Goal: Find specific page/section: Find specific page/section

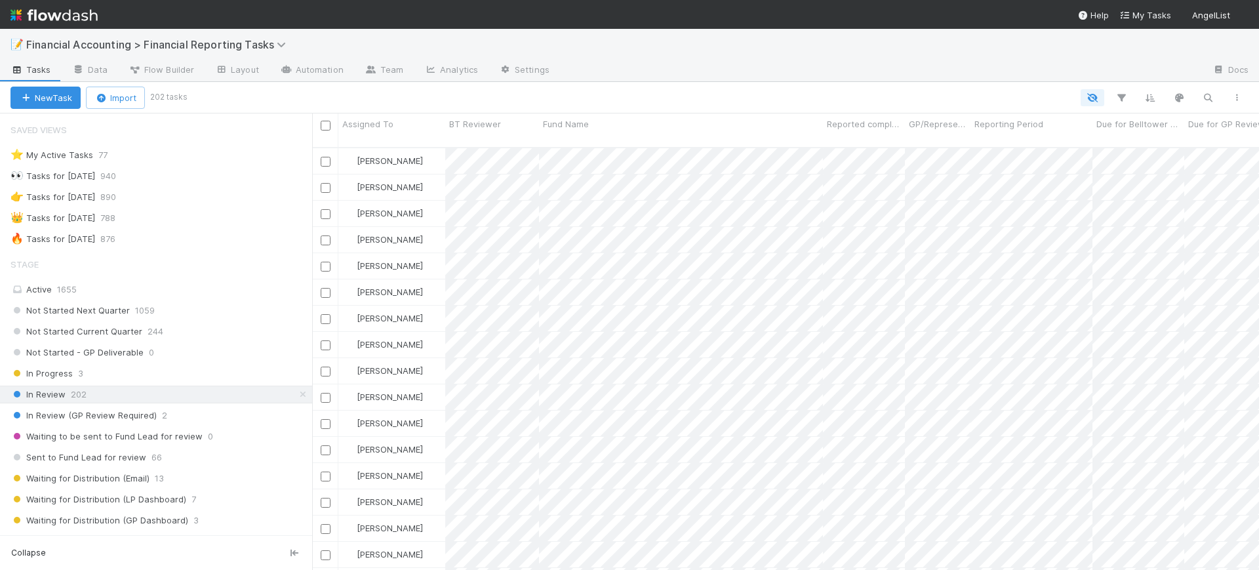
scroll to position [421, 935]
click at [1124, 98] on icon "button" at bounding box center [1121, 98] width 13 height 12
click at [1014, 128] on button "Add Filter" at bounding box center [920, 137] width 394 height 19
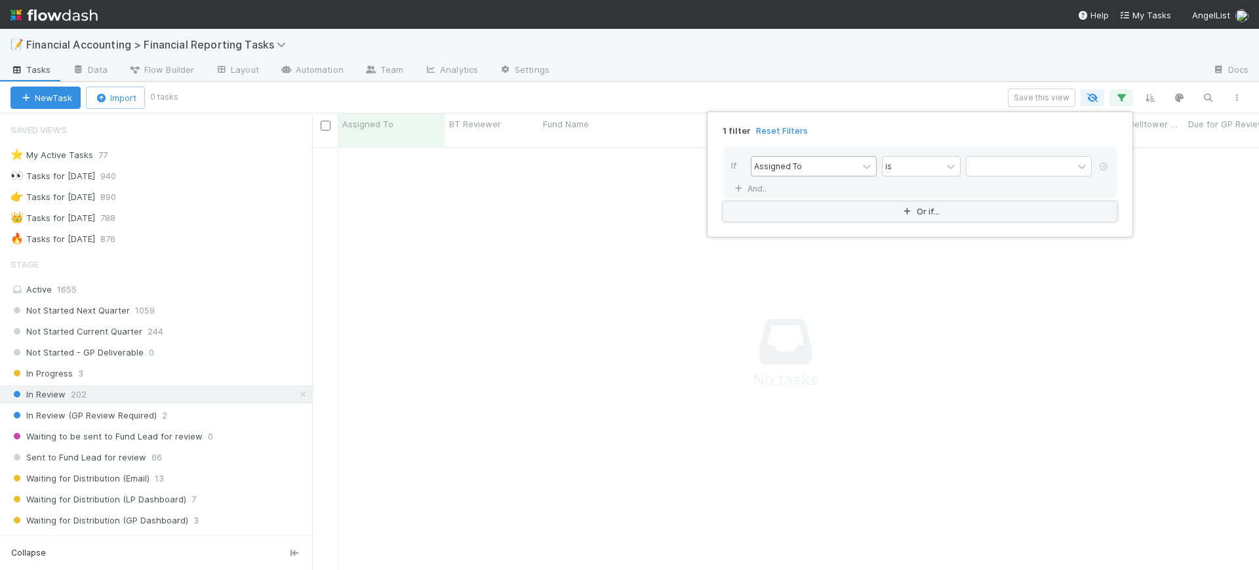
scroll to position [409, 922]
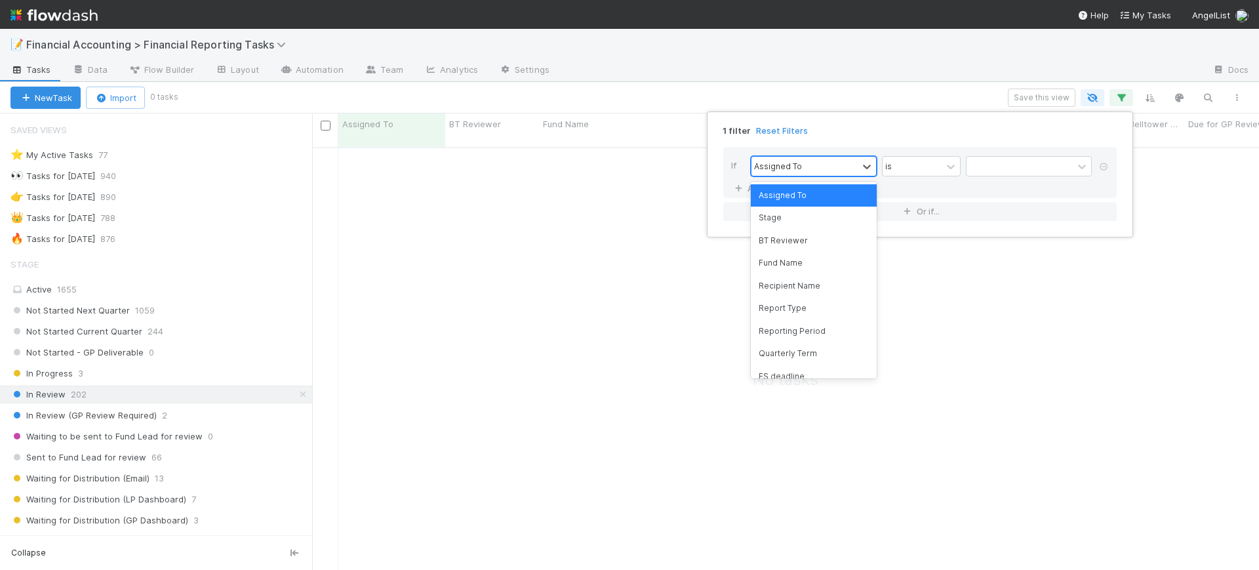
click at [842, 170] on div "Assigned To" at bounding box center [805, 166] width 106 height 19
click at [827, 327] on div "Reporting Period" at bounding box center [814, 331] width 126 height 22
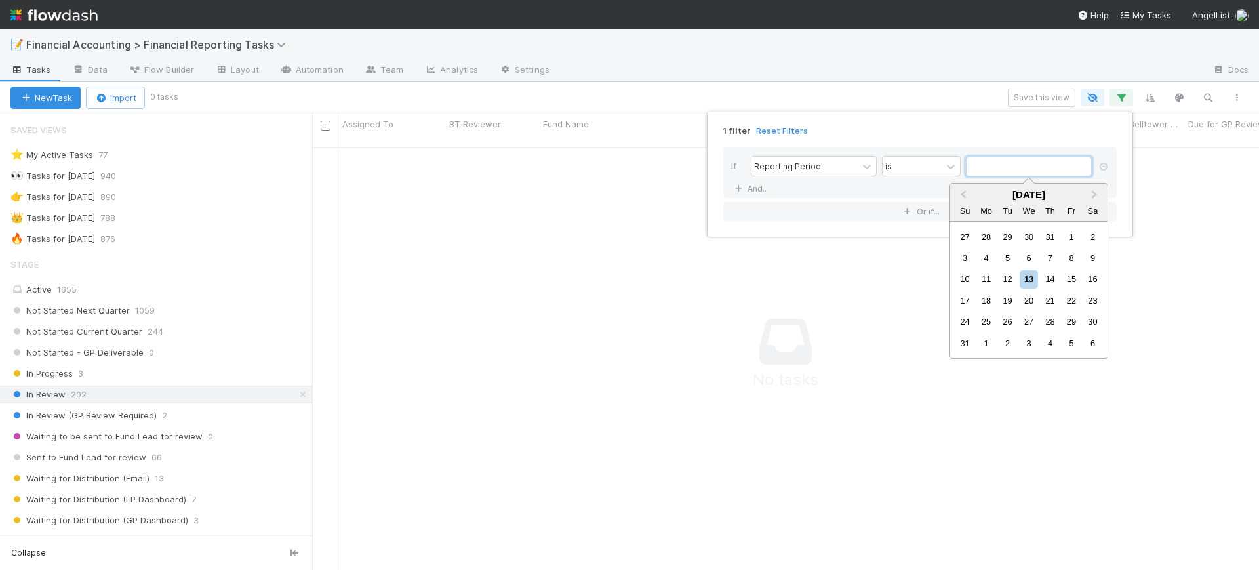
click at [977, 166] on input "text" at bounding box center [1029, 167] width 126 height 20
click at [964, 194] on span "Previous Month" at bounding box center [964, 195] width 0 height 15
click at [988, 322] on div "30" at bounding box center [987, 322] width 18 height 18
type input "[DATE]"
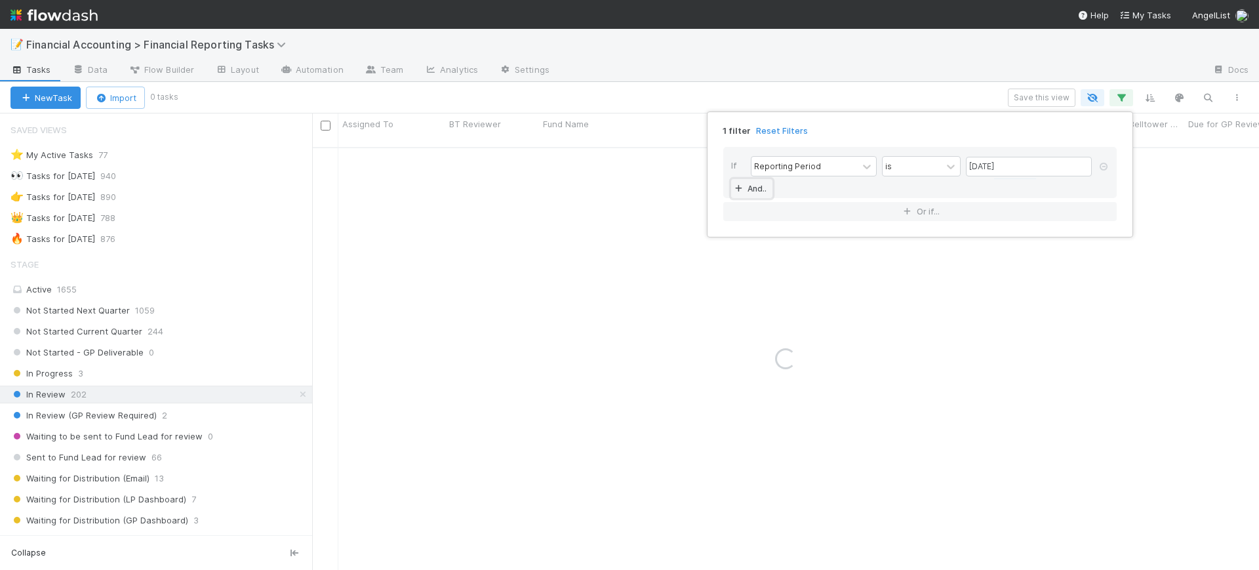
click at [737, 186] on icon at bounding box center [738, 189] width 13 height 8
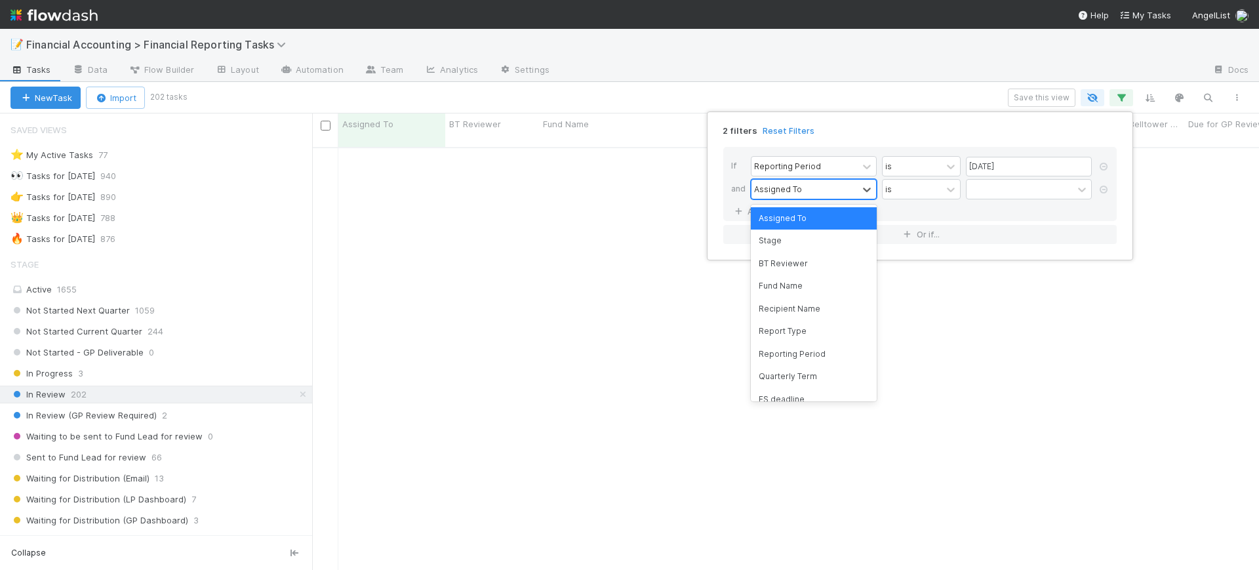
click at [794, 185] on div "Assigned To" at bounding box center [778, 189] width 48 height 12
click at [802, 374] on div "Quarterly Term" at bounding box center [814, 376] width 126 height 22
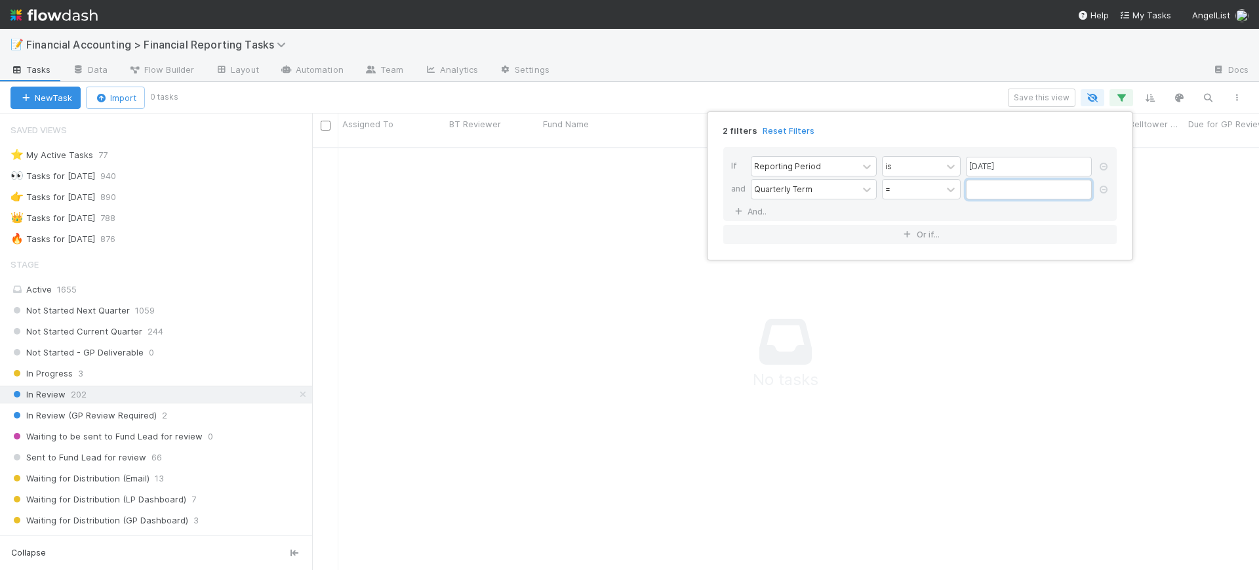
click at [984, 195] on input "text" at bounding box center [1029, 190] width 126 height 20
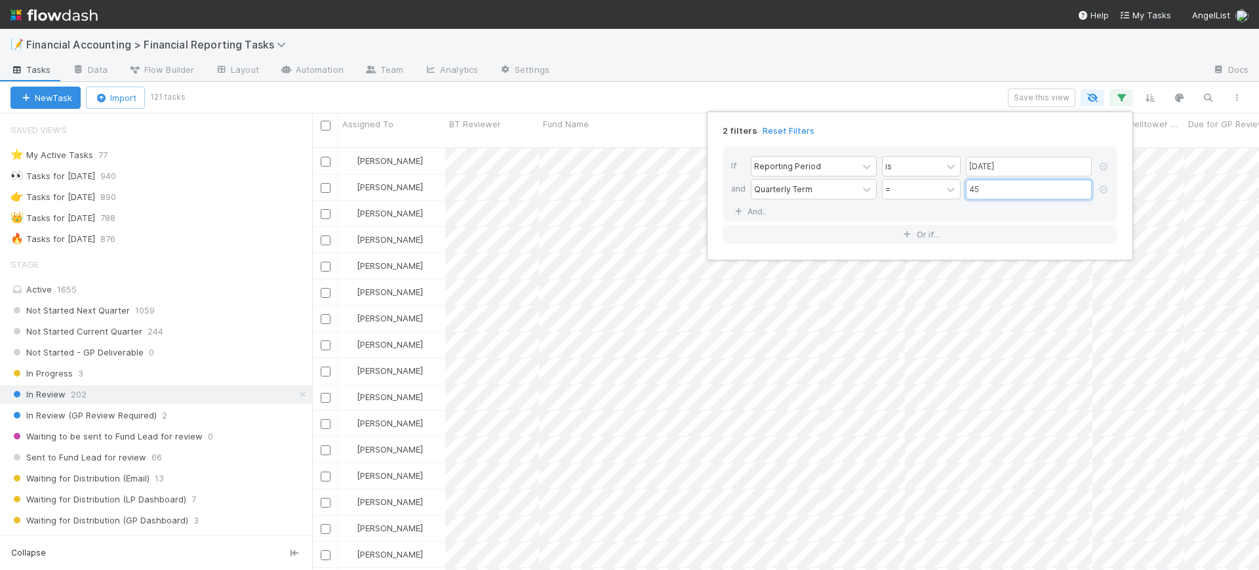
scroll to position [421, 935]
type input "45"
click at [518, 92] on div "2 filters Reset Filters If Reporting Period is [DATE] and Quarterly Term = 45 A…" at bounding box center [629, 285] width 1259 height 570
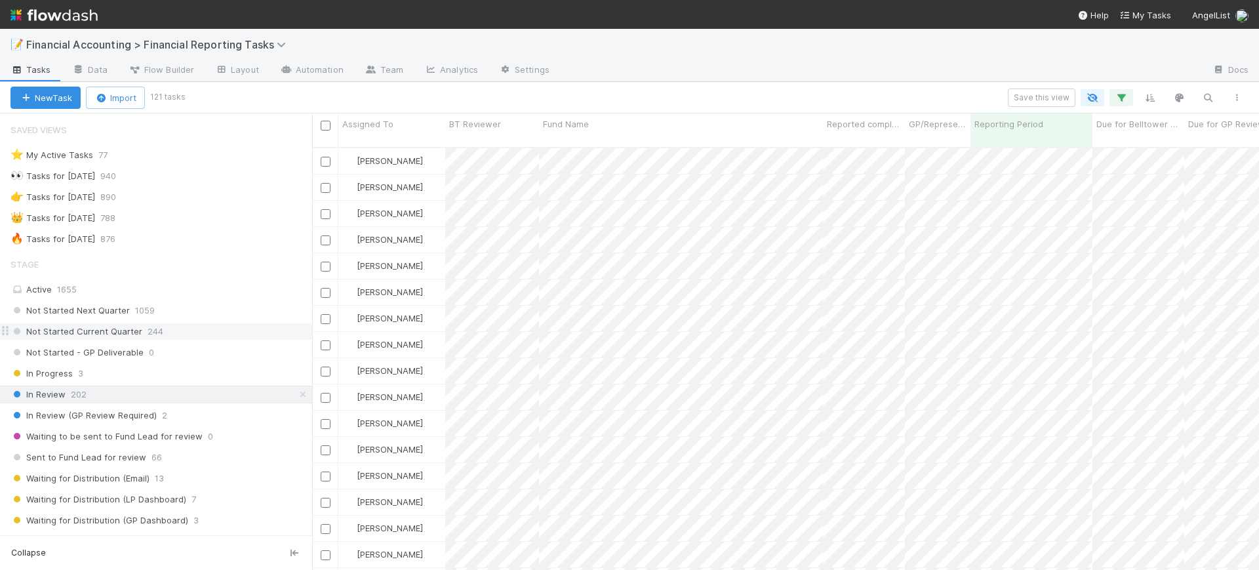
click at [127, 331] on span "Not Started Current Quarter" at bounding box center [76, 331] width 132 height 16
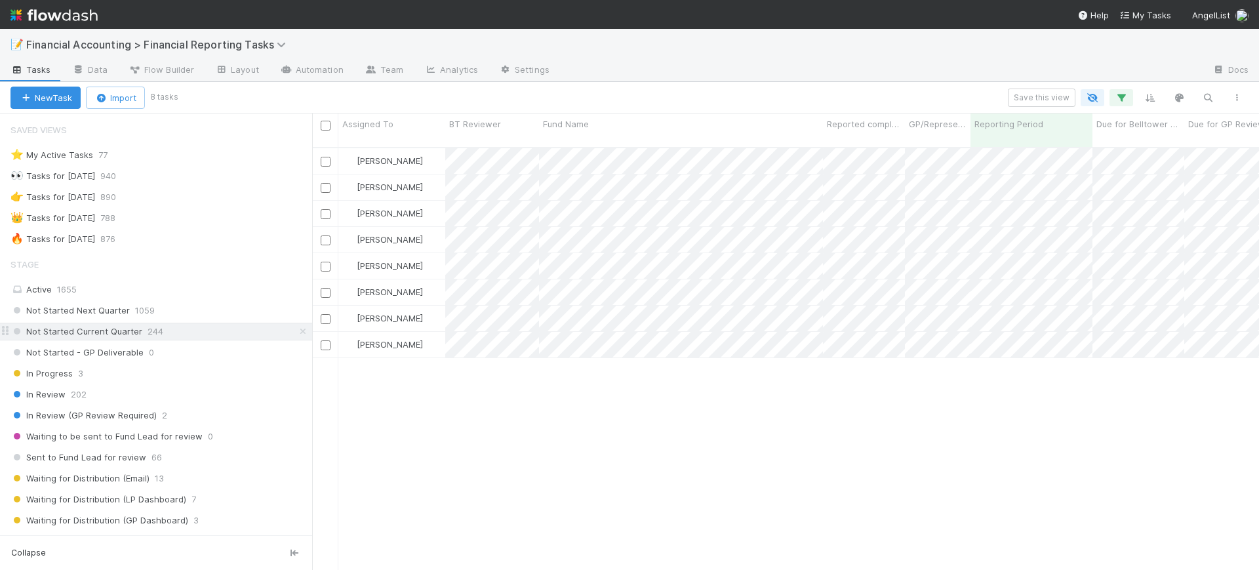
scroll to position [421, 935]
click at [98, 354] on span "Not Started - GP Deliverable" at bounding box center [76, 352] width 133 height 16
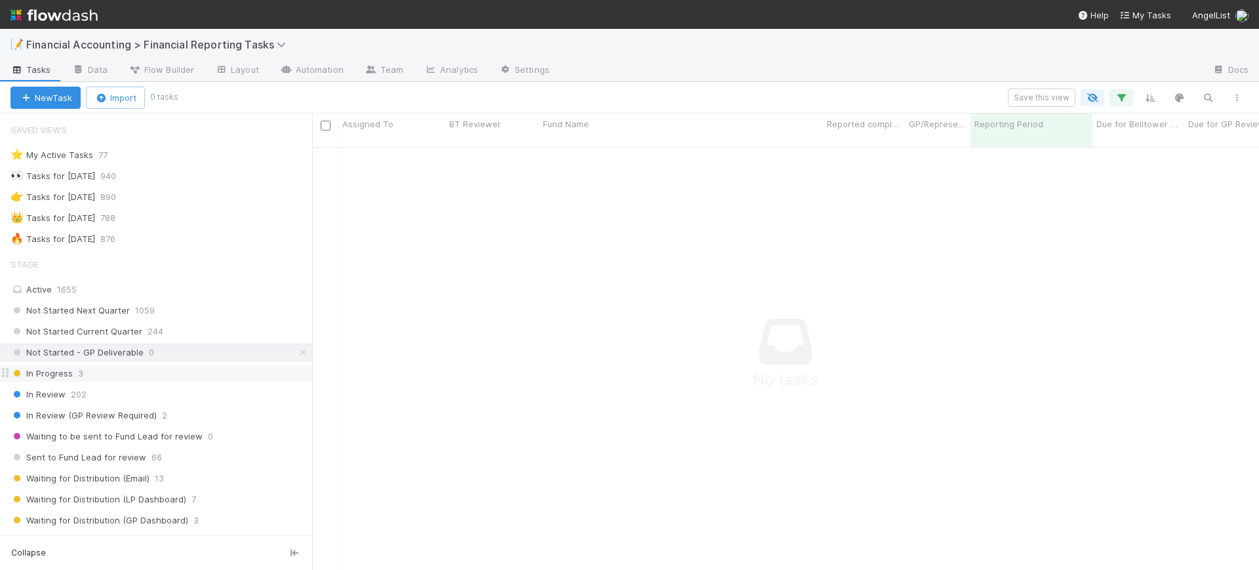
scroll to position [409, 922]
click at [68, 371] on span "In Progress" at bounding box center [41, 373] width 62 height 16
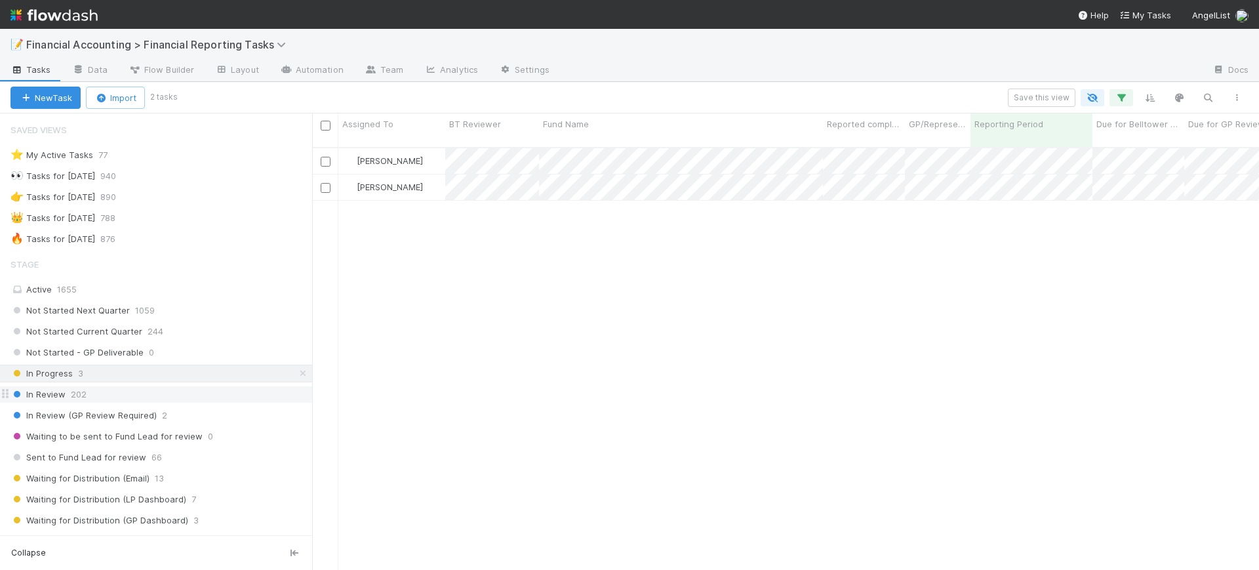
click at [84, 395] on span "202" at bounding box center [79, 394] width 16 height 16
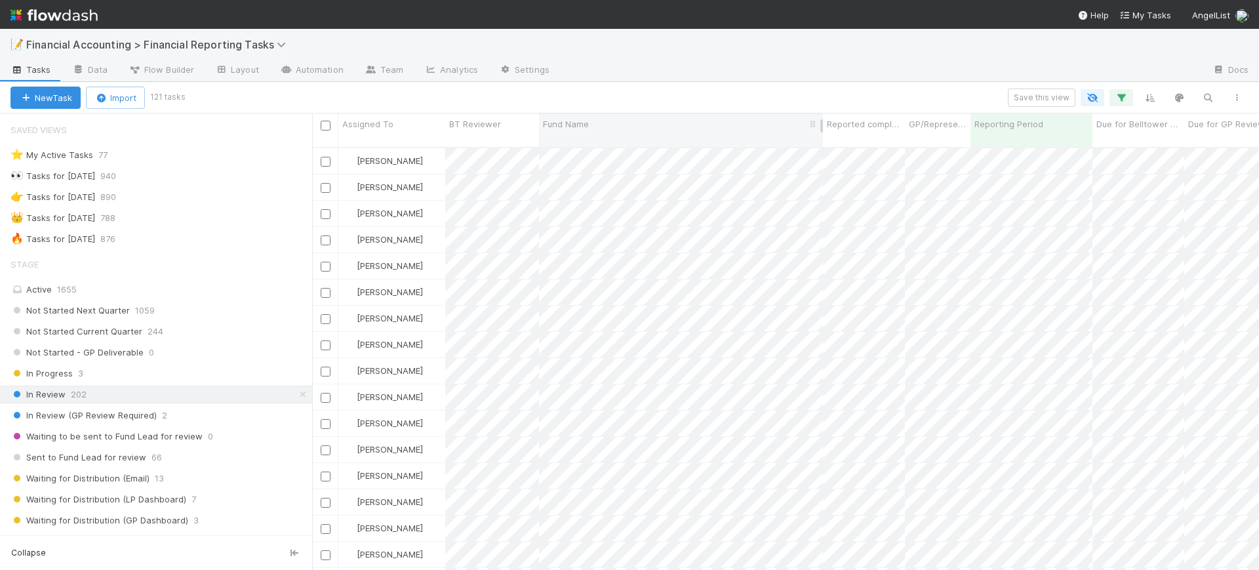
click at [587, 127] on span "Fund Name" at bounding box center [566, 123] width 46 height 13
click at [594, 143] on div "Sort A → Z" at bounding box center [619, 149] width 150 height 20
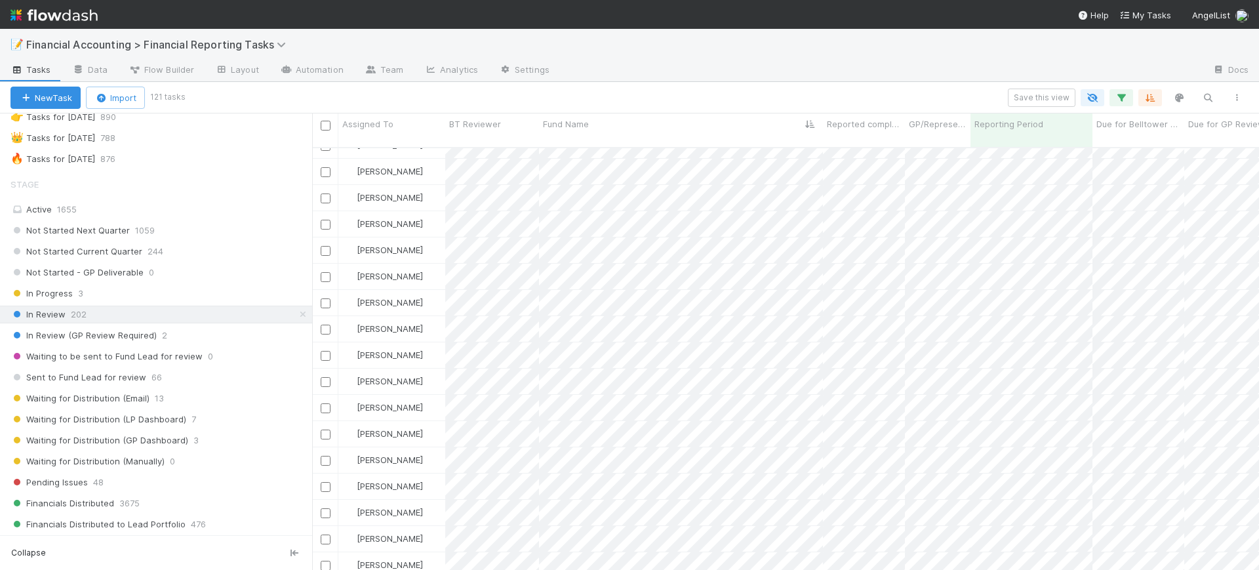
scroll to position [82, 0]
click at [179, 331] on div "In Review (GP Review Required) 2" at bounding box center [161, 333] width 302 height 16
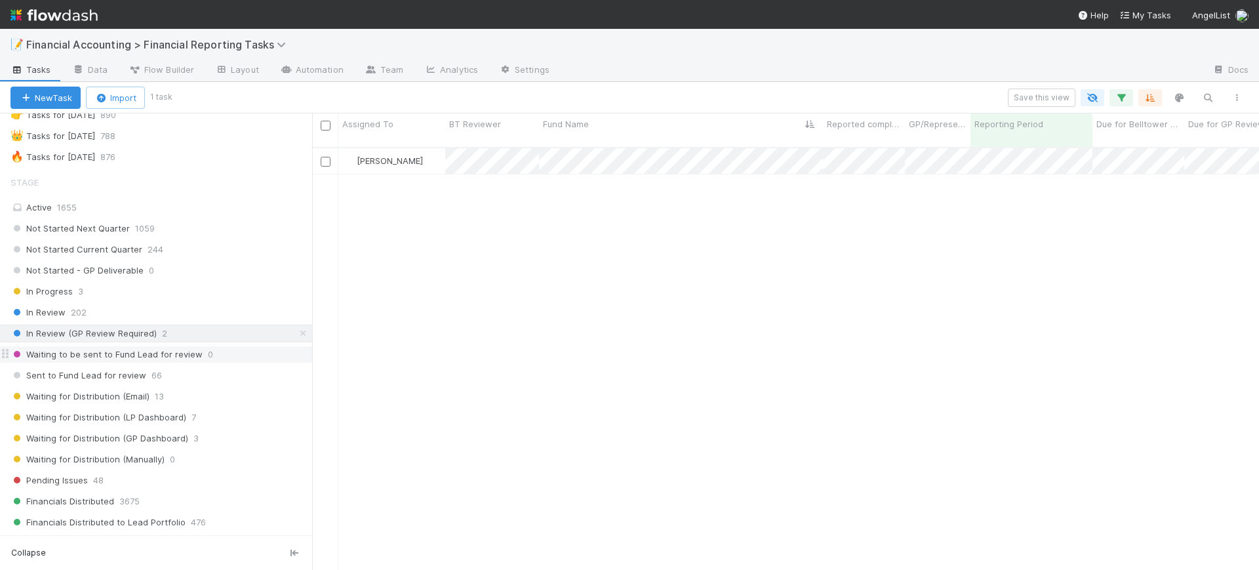
scroll to position [421, 935]
click at [208, 356] on span "0" at bounding box center [210, 354] width 5 height 16
click at [163, 375] on div "Sent to Fund Lead for review 66" at bounding box center [161, 375] width 302 height 16
